Goal: Browse casually: Explore the website without a specific task or goal

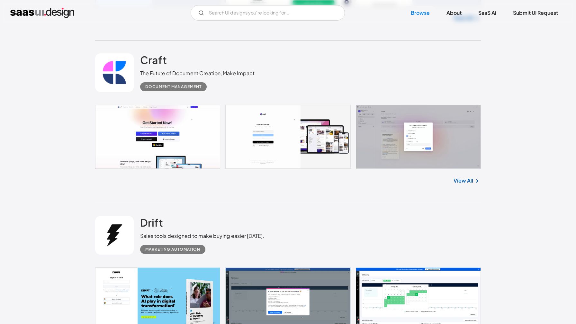
scroll to position [361, 0]
click at [157, 143] on link at bounding box center [288, 136] width 386 height 64
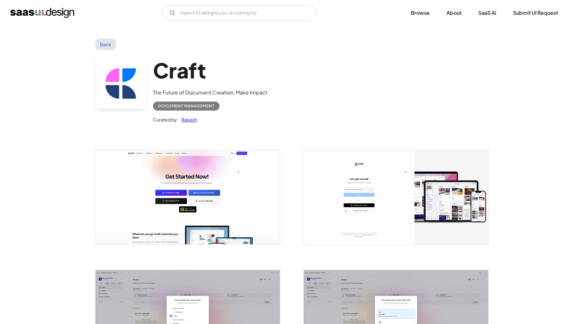
click at [217, 170] on img "open lightbox" at bounding box center [187, 197] width 184 height 94
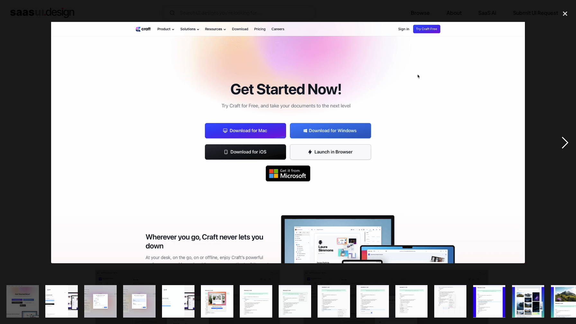
click at [565, 146] on div "next image" at bounding box center [565, 142] width 22 height 272
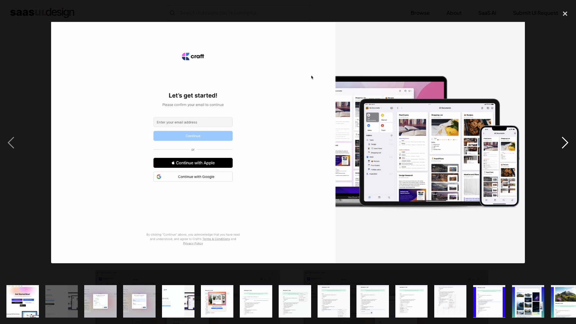
click at [565, 146] on div "next image" at bounding box center [565, 142] width 22 height 272
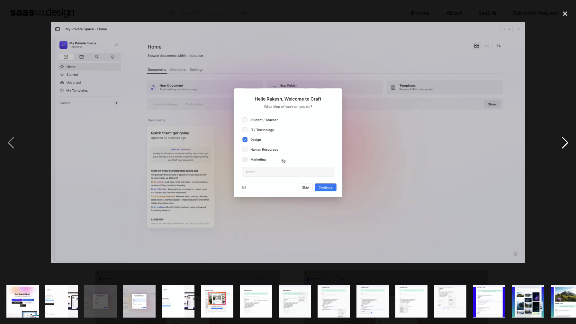
click at [565, 146] on div "next image" at bounding box center [565, 142] width 22 height 272
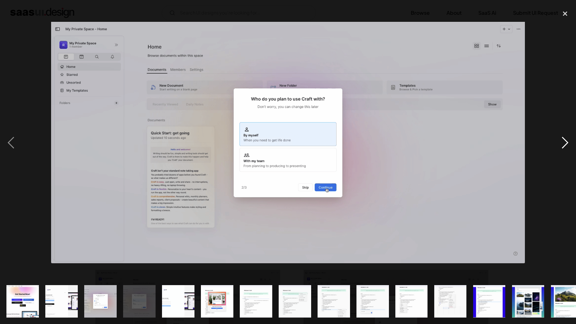
click at [565, 146] on div "next image" at bounding box center [565, 142] width 22 height 272
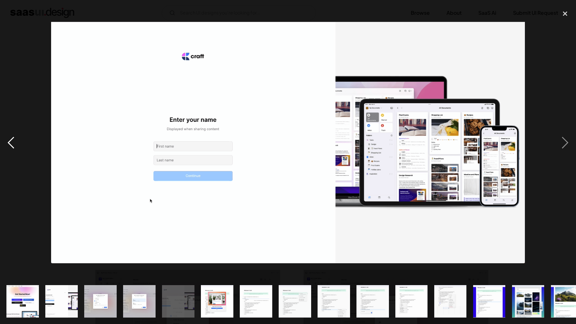
click at [9, 145] on div "previous image" at bounding box center [11, 142] width 22 height 272
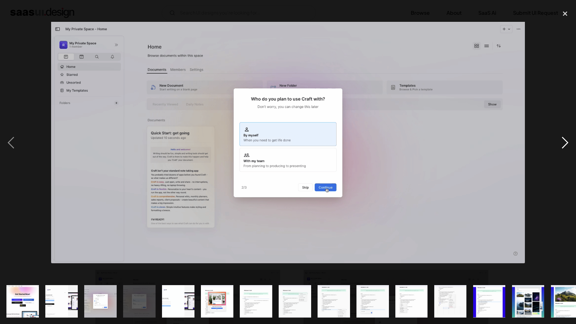
click at [566, 143] on div "next image" at bounding box center [565, 142] width 22 height 272
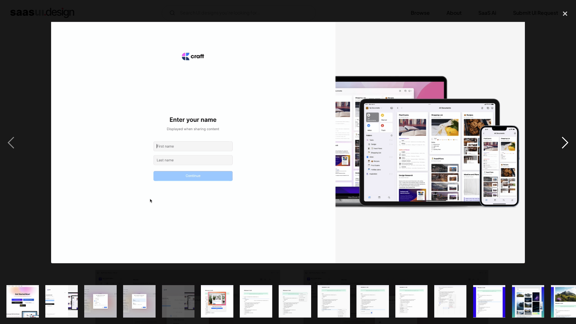
click at [566, 143] on div "next image" at bounding box center [565, 142] width 22 height 272
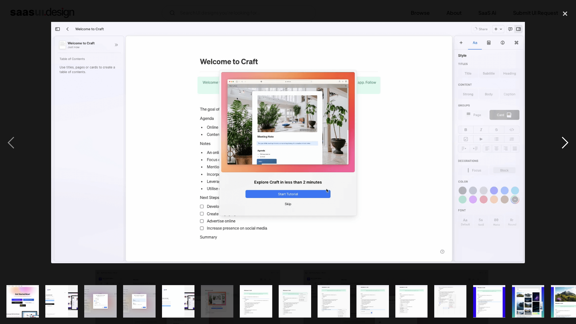
click at [566, 143] on div "next image" at bounding box center [565, 142] width 22 height 272
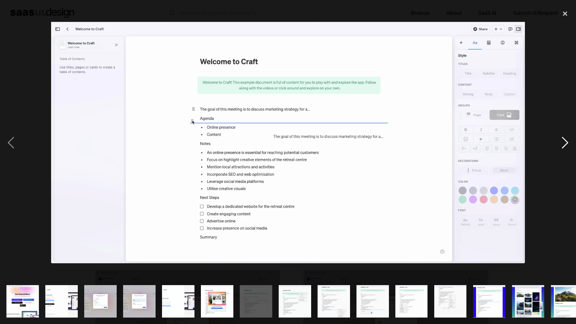
click at [566, 143] on div "next image" at bounding box center [565, 142] width 22 height 272
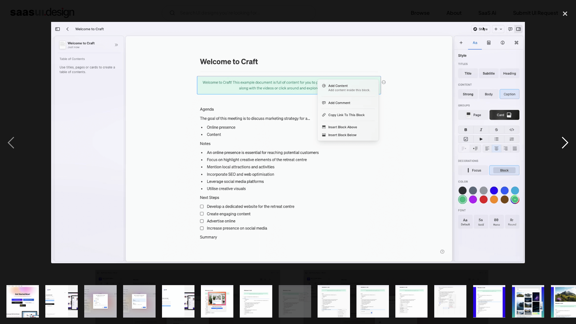
click at [566, 143] on div "next image" at bounding box center [565, 142] width 22 height 272
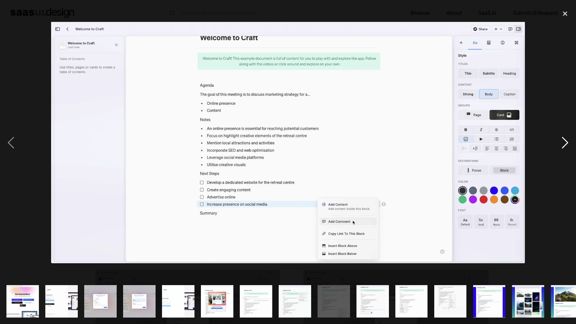
click at [566, 143] on div "next image" at bounding box center [565, 142] width 22 height 272
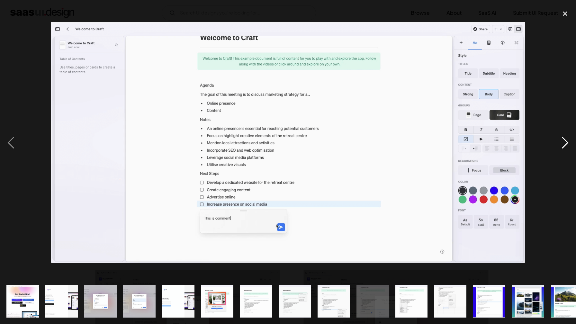
click at [566, 143] on div "next image" at bounding box center [565, 142] width 22 height 272
